Goal: Find specific page/section: Find specific page/section

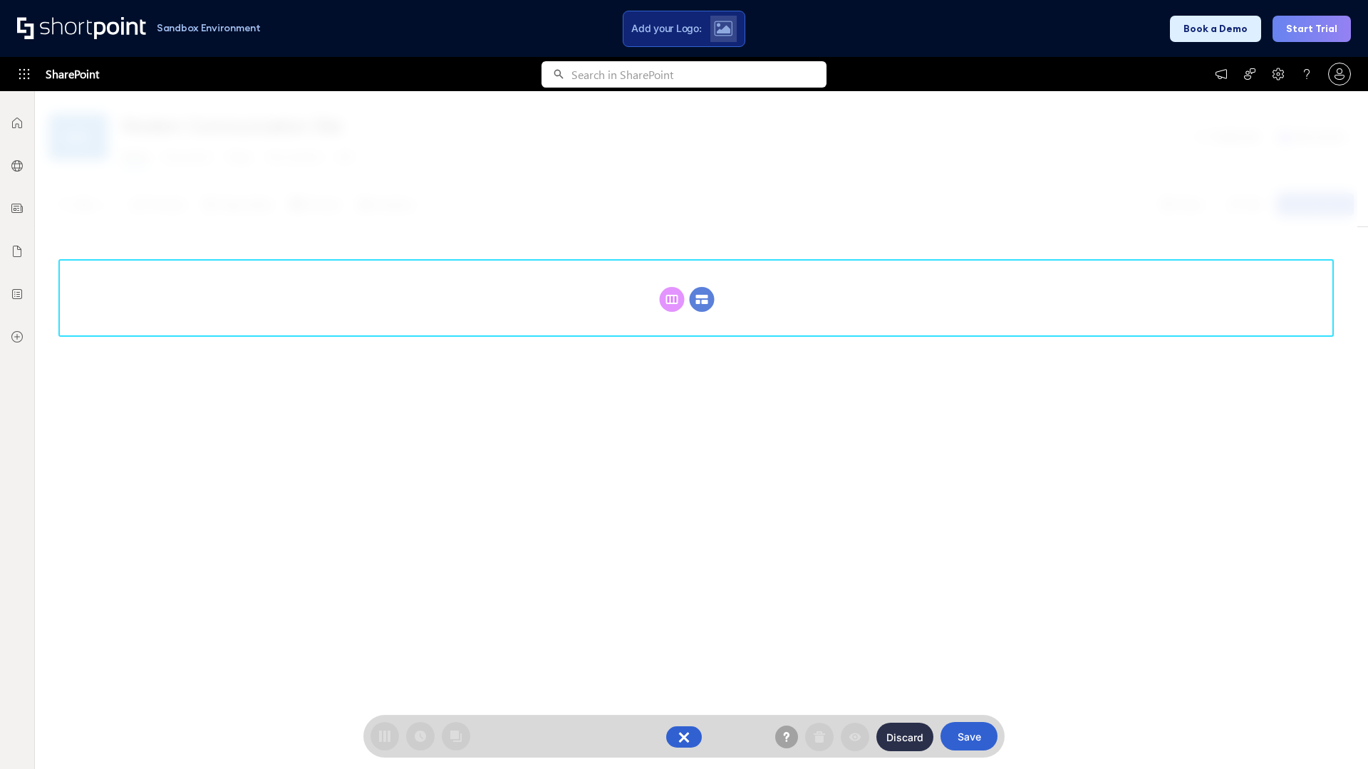
scroll to position [196, 0]
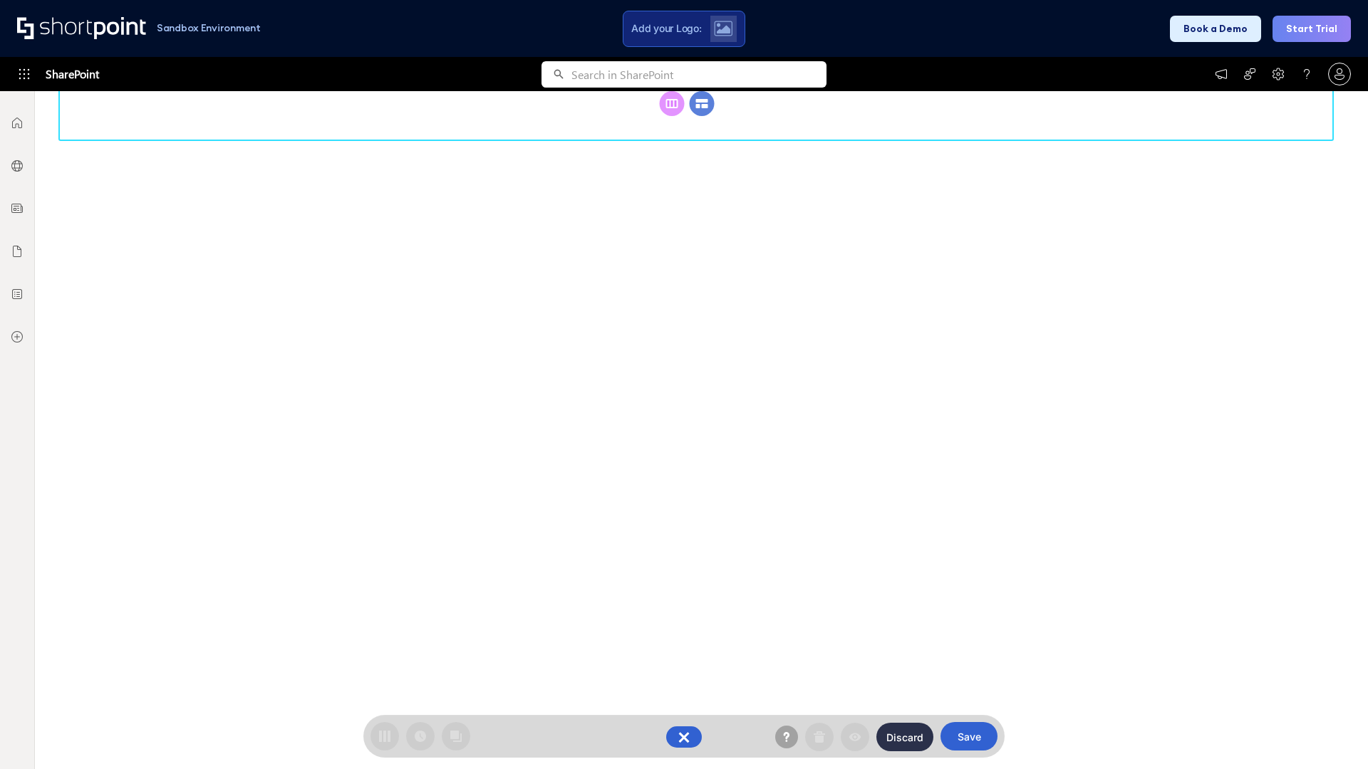
click at [702, 116] on circle at bounding box center [702, 103] width 25 height 25
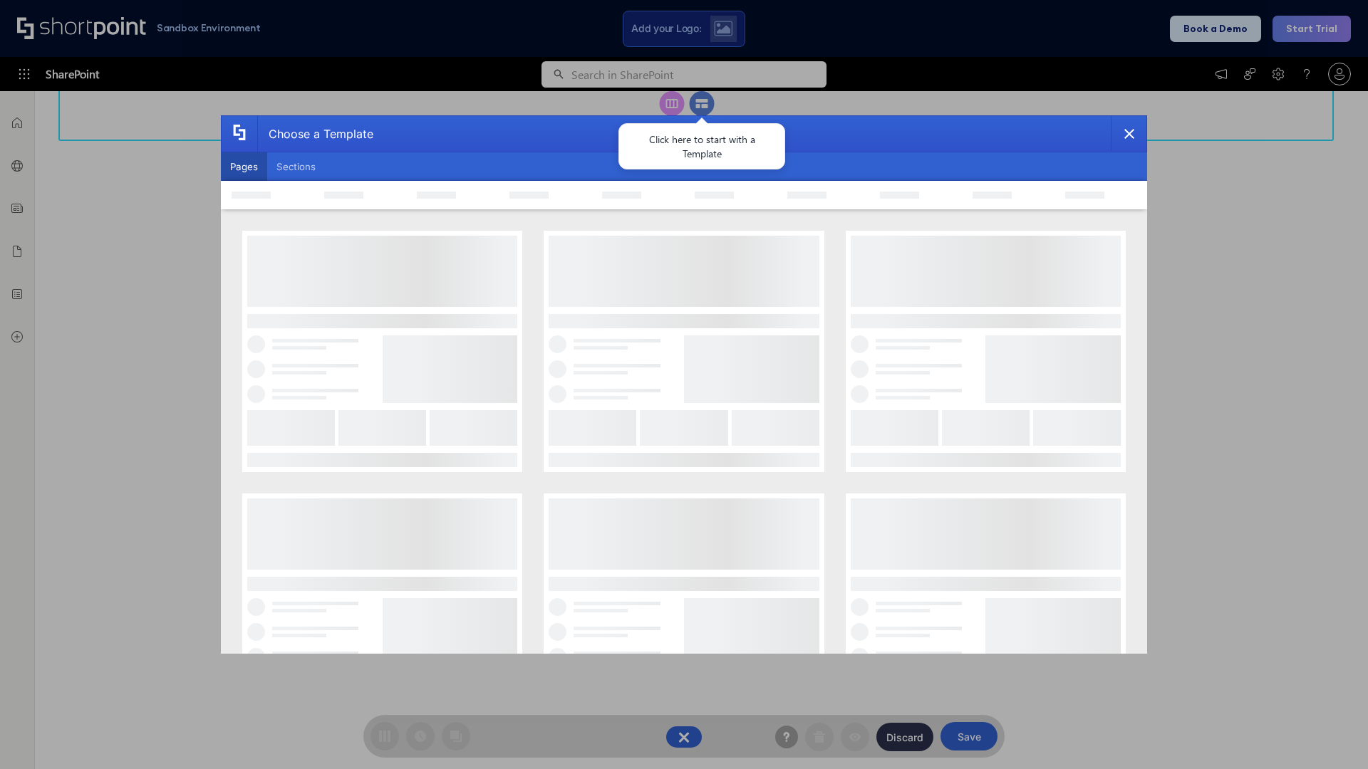
scroll to position [0, 0]
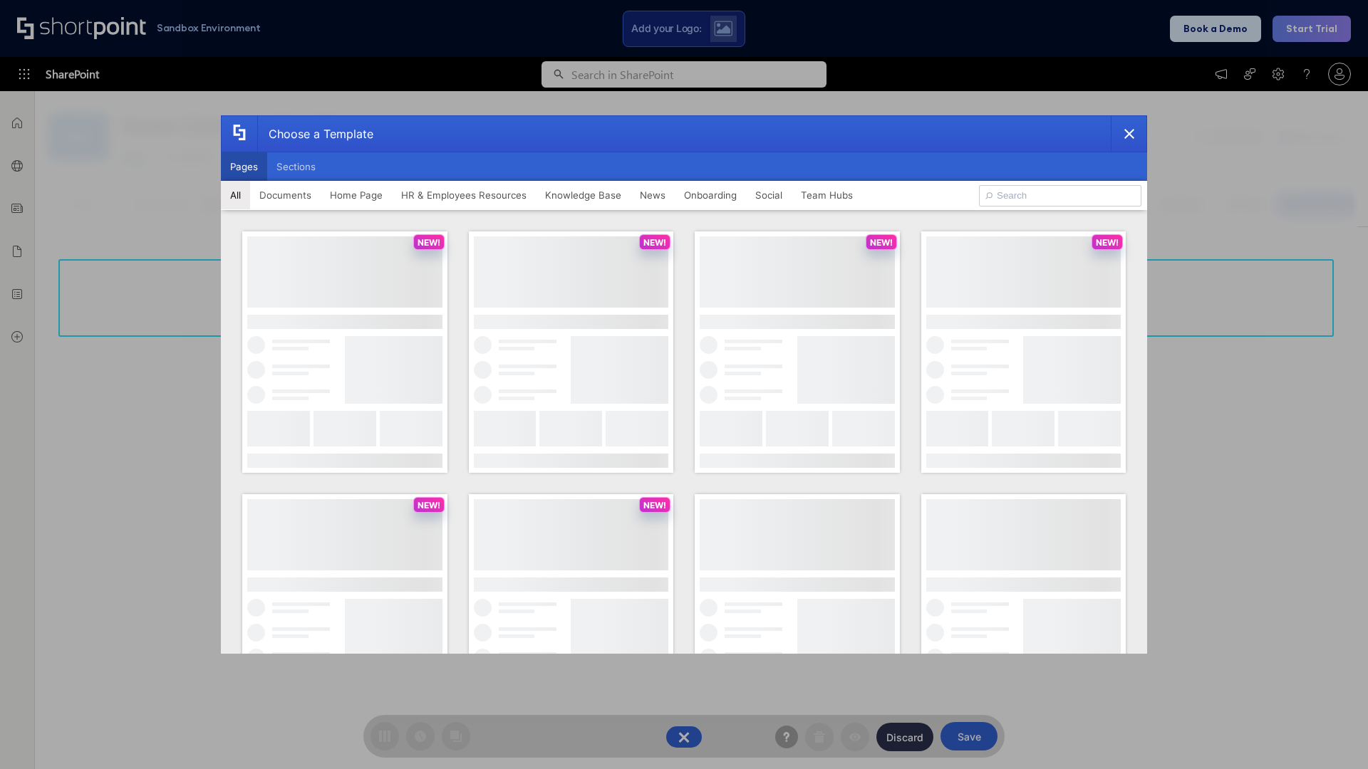
click at [244, 167] on button "Pages" at bounding box center [244, 166] width 46 height 28
type input "Knowledge Portal 3"
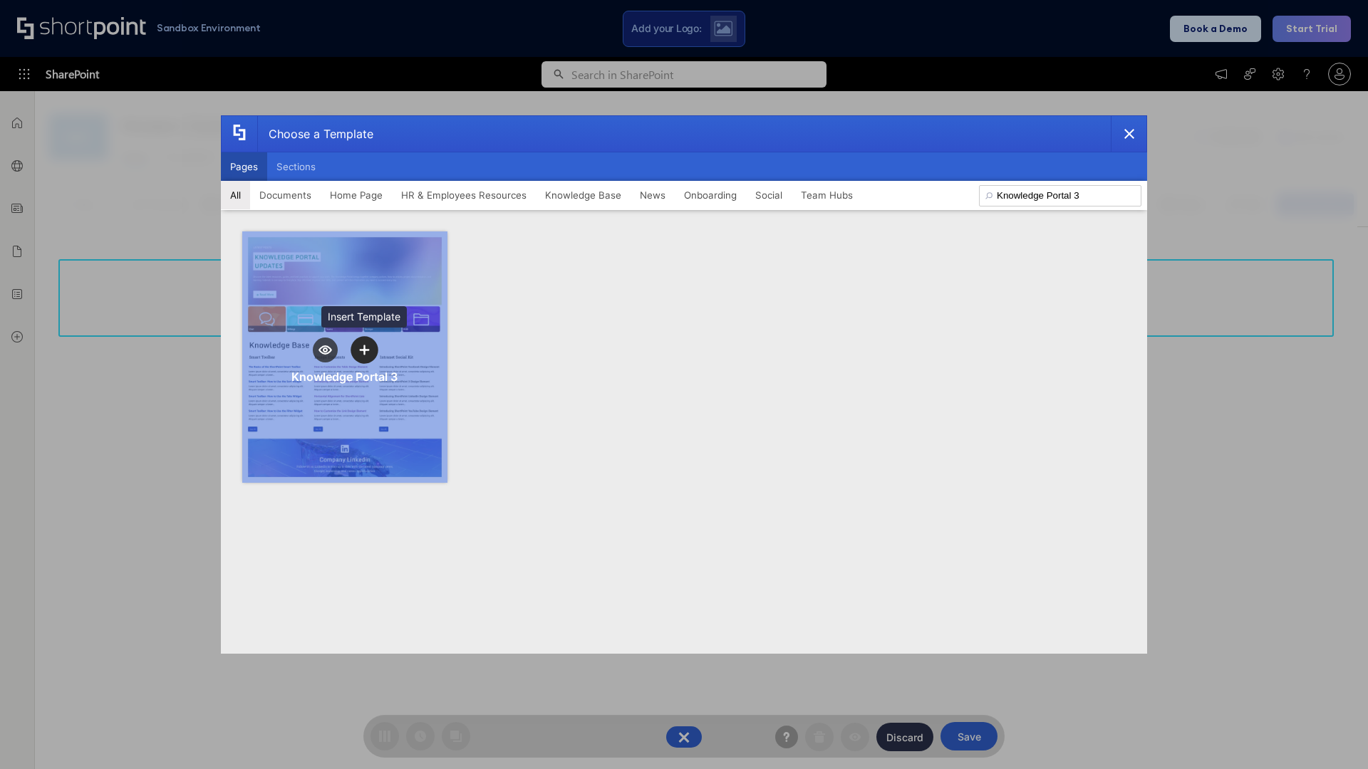
click at [364, 350] on icon "template selector" at bounding box center [364, 350] width 10 height 10
